Goal: Contribute content

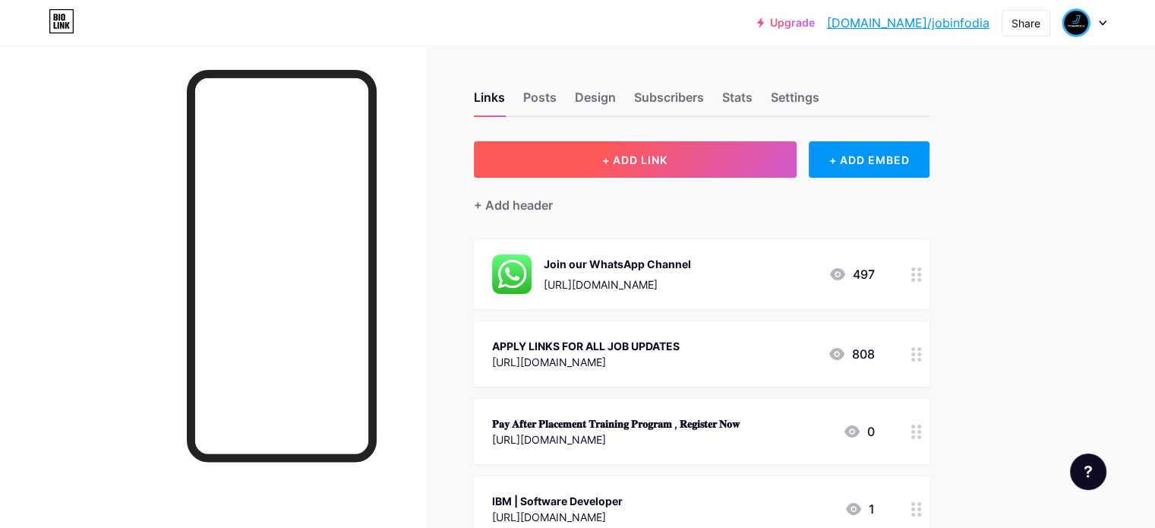
click at [668, 156] on span "+ ADD LINK" at bounding box center [634, 159] width 65 height 13
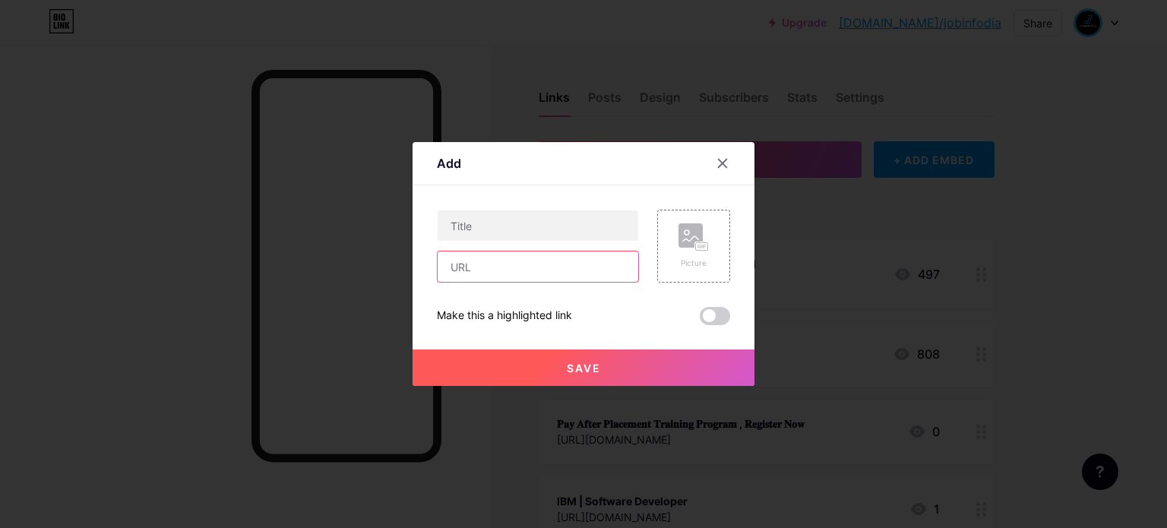
click at [509, 269] on input "text" at bounding box center [537, 266] width 200 height 30
paste input "[URL][DOMAIN_NAME]"
type input "[URL][DOMAIN_NAME]"
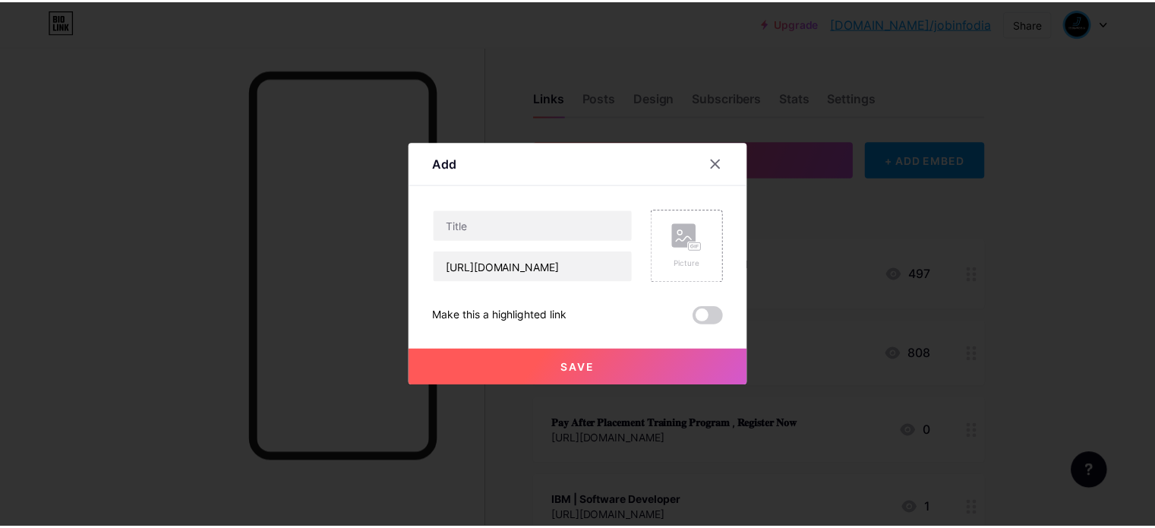
scroll to position [0, 0]
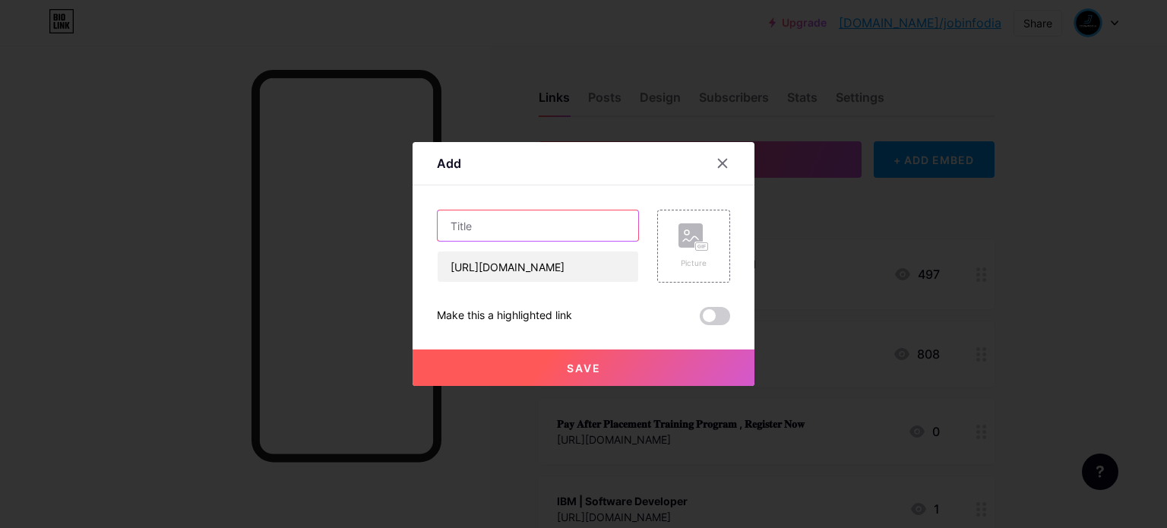
click at [473, 221] on input "text" at bounding box center [537, 225] width 200 height 30
paste input "S&P Global | Data Analyst"
type input "S&P Global | Data Analyst"
click at [568, 371] on span "Save" at bounding box center [584, 367] width 34 height 13
